Goal: Navigation & Orientation: Find specific page/section

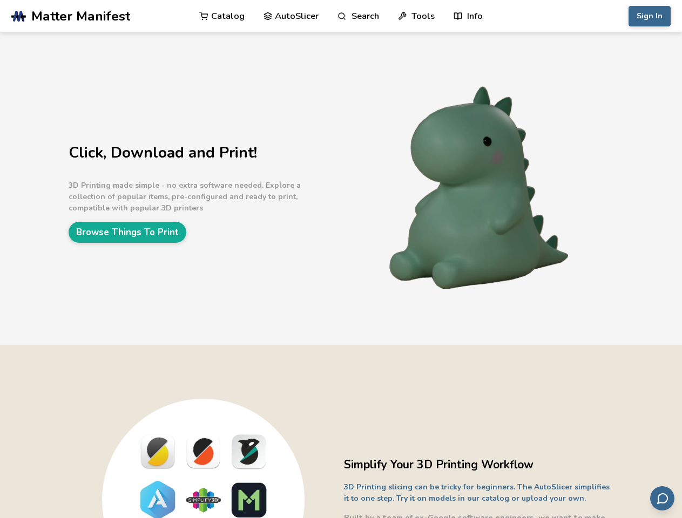
click at [358, 16] on link "Search" at bounding box center [357, 16] width 41 height 32
click at [416, 16] on link "Tools" at bounding box center [416, 16] width 37 height 32
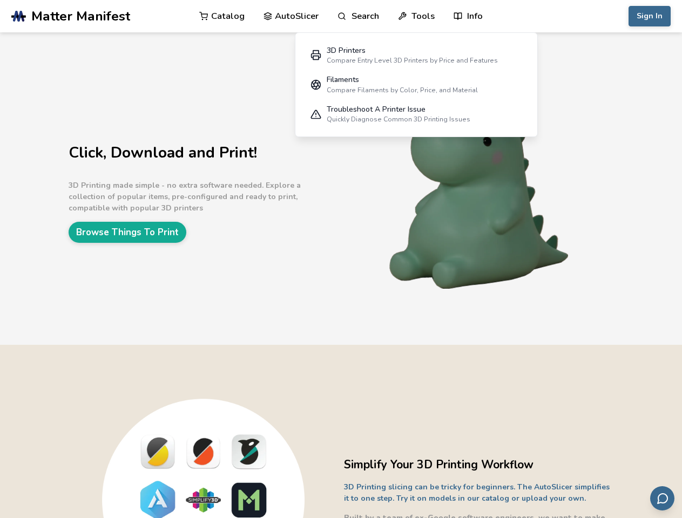
click at [468, 16] on link "Info" at bounding box center [468, 16] width 29 height 32
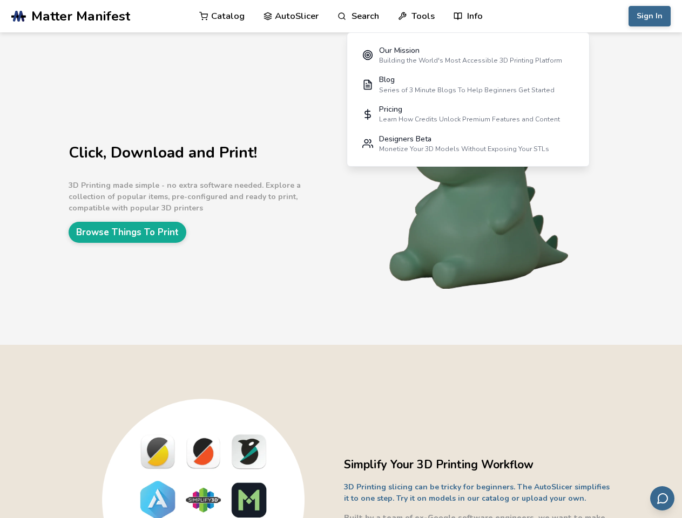
click at [650, 16] on button "Sign In" at bounding box center [649, 16] width 42 height 21
click at [662, 498] on icon "Send feedback via email" at bounding box center [662, 498] width 13 height 13
